Goal: Information Seeking & Learning: Learn about a topic

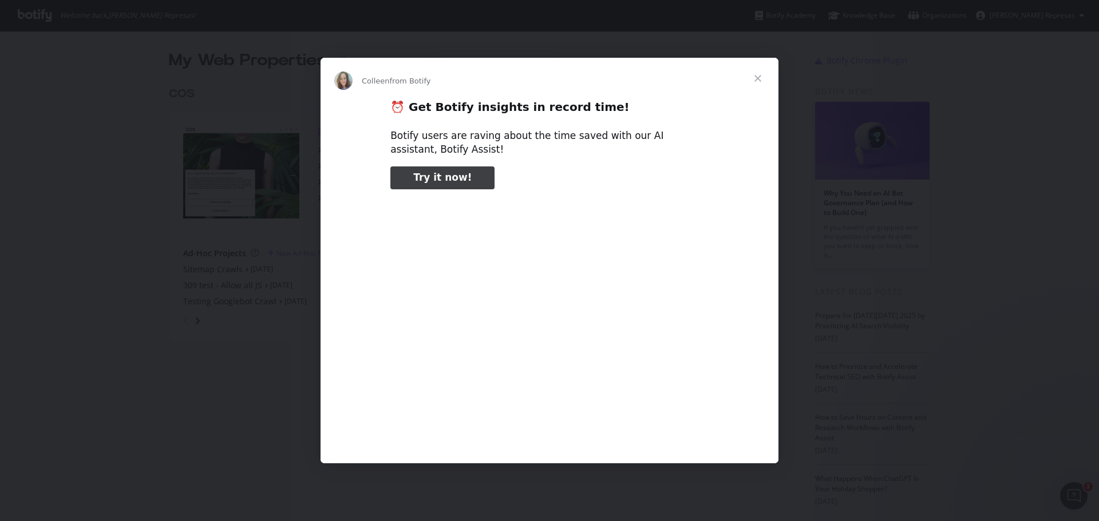
type input "610209"
click at [755, 76] on span "Close" at bounding box center [757, 78] width 41 height 41
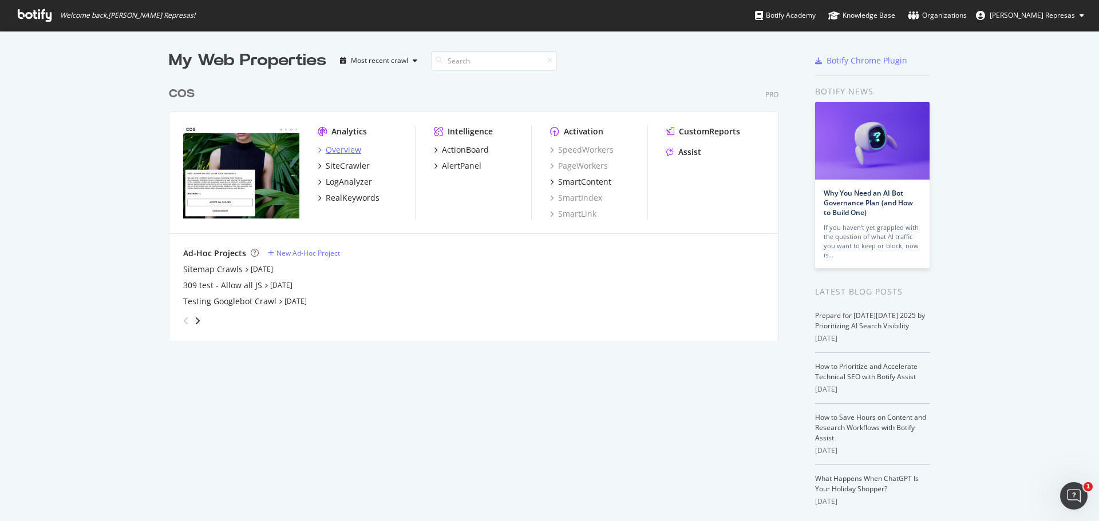
click at [333, 150] on div "Overview" at bounding box center [343, 149] width 35 height 11
